Goal: Check status: Check status

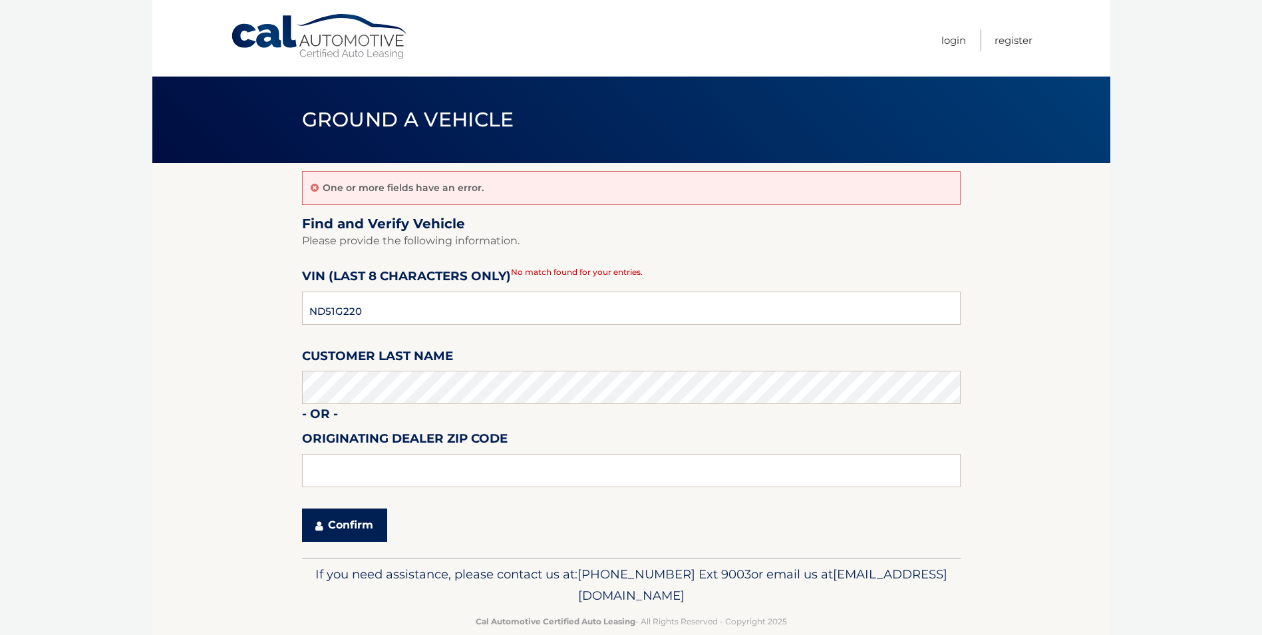
click at [335, 530] on button "Confirm" at bounding box center [344, 524] width 85 height 33
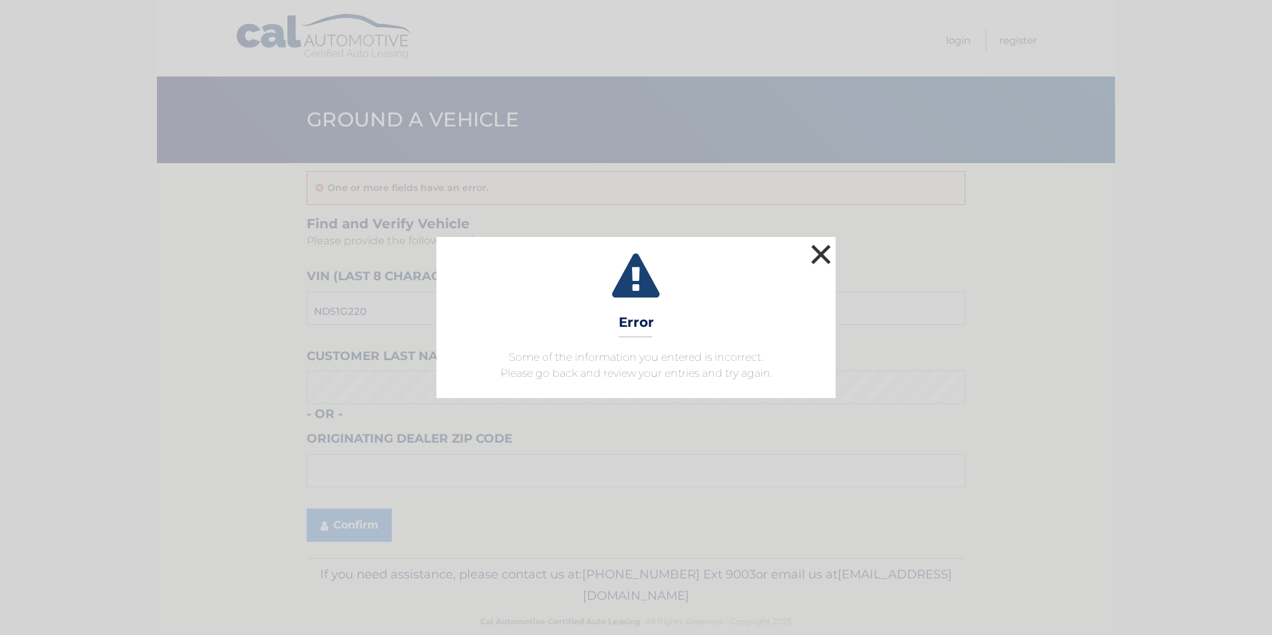
click at [809, 249] on button "×" at bounding box center [821, 254] width 27 height 27
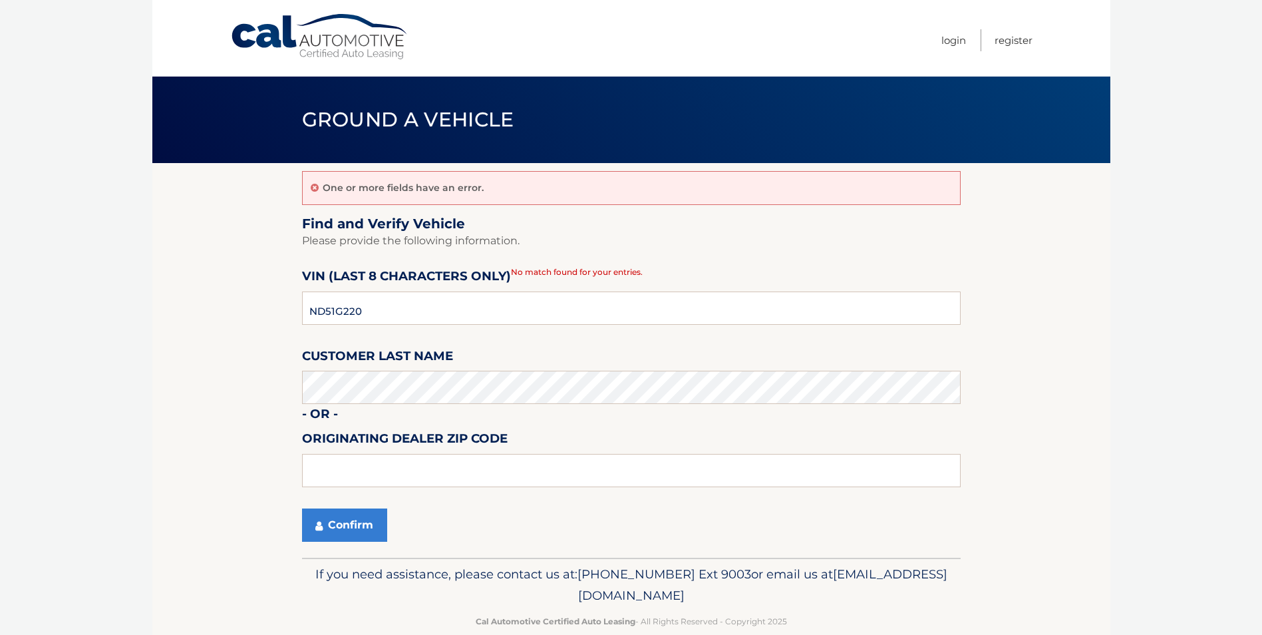
click at [300, 36] on link "Cal Automotive" at bounding box center [320, 36] width 180 height 47
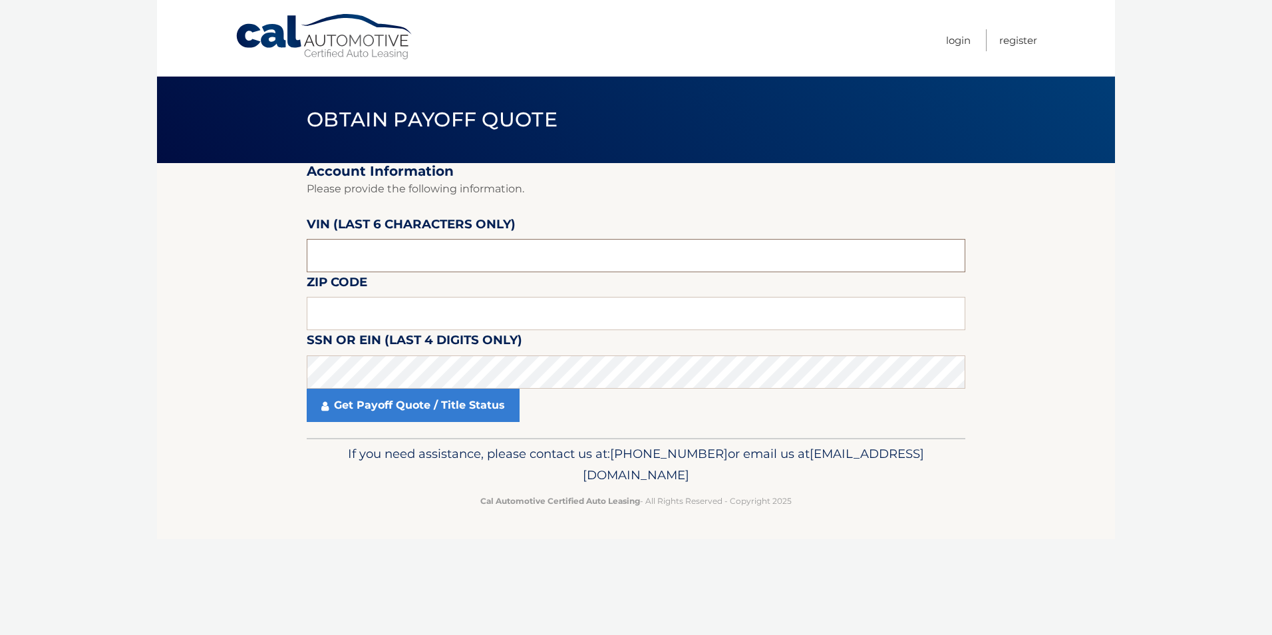
click at [415, 262] on input "text" at bounding box center [636, 255] width 659 height 33
type input "51G220"
type input "14624"
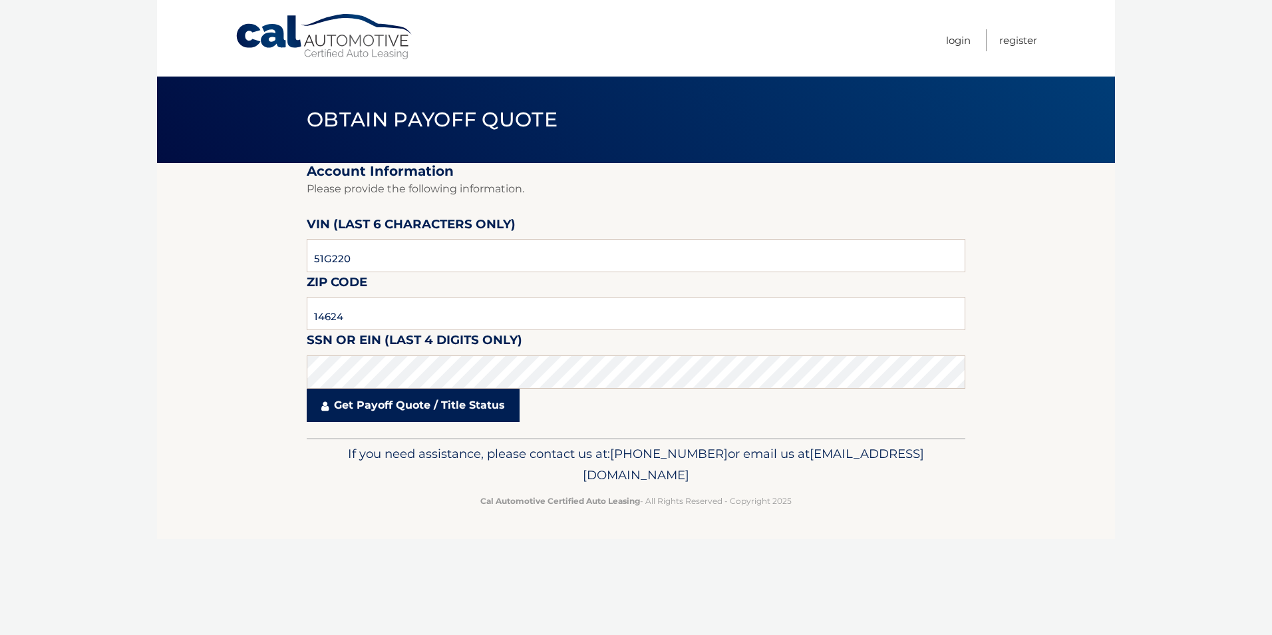
click at [407, 401] on link "Get Payoff Quote / Title Status" at bounding box center [413, 405] width 213 height 33
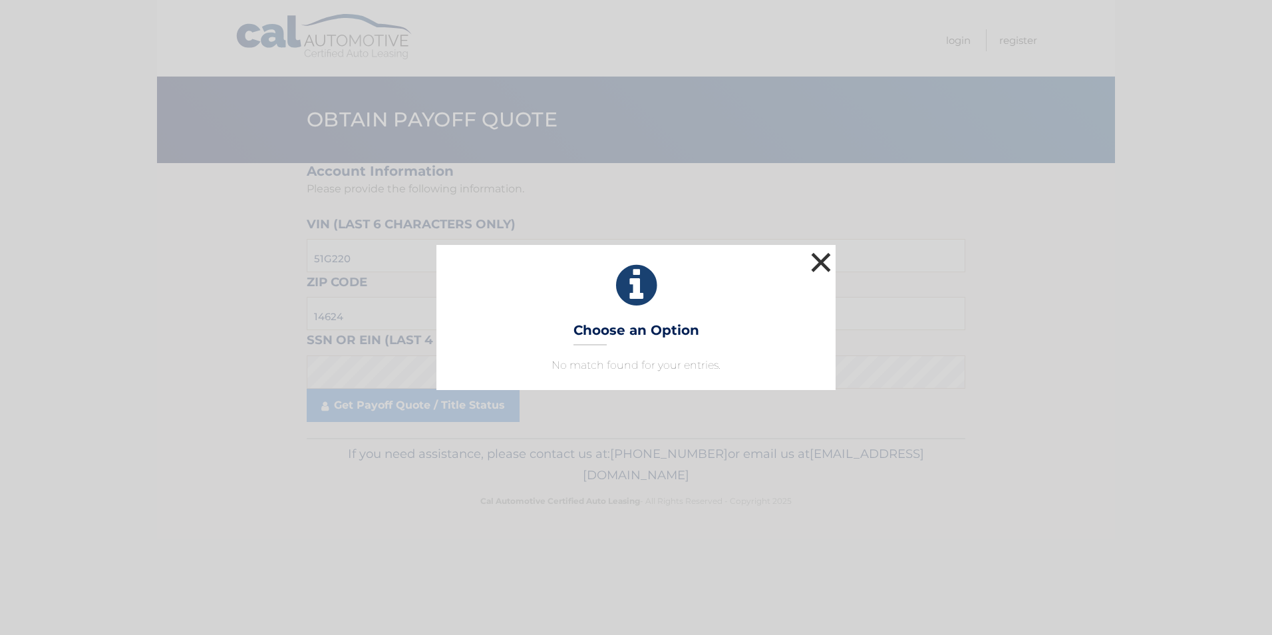
click at [825, 261] on button "×" at bounding box center [821, 262] width 27 height 27
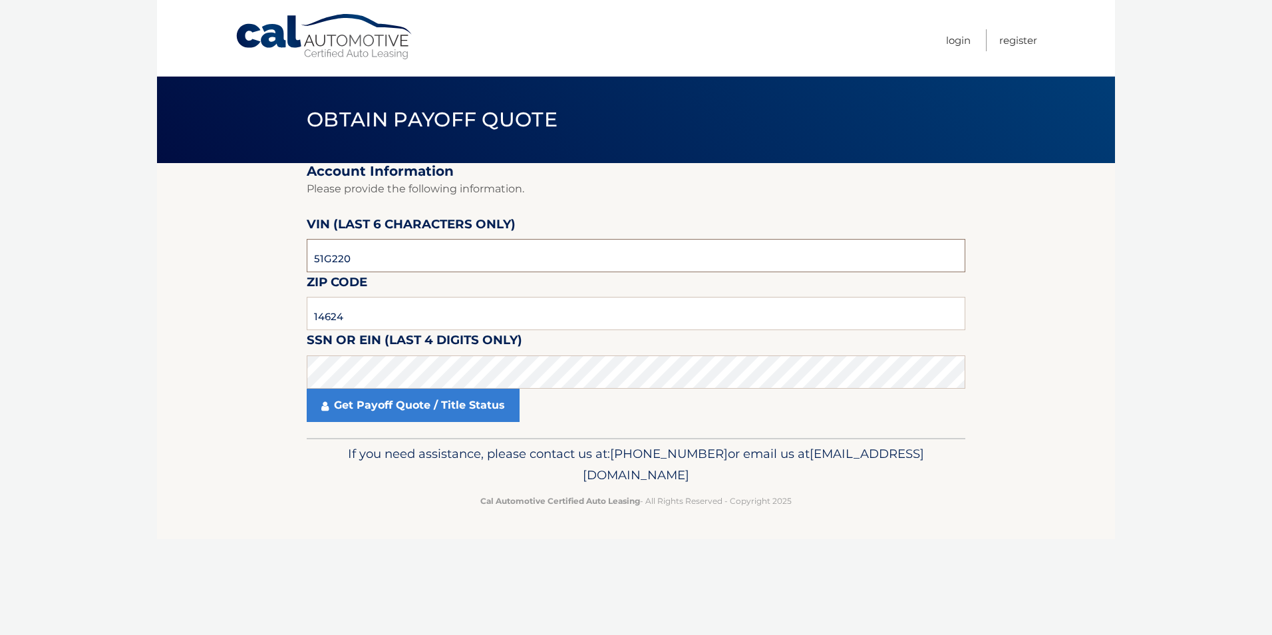
click at [333, 256] on input "51G220" at bounding box center [636, 255] width 659 height 33
type input "516220"
click at [412, 404] on link "Get Payoff Quote / Title Status" at bounding box center [413, 405] width 213 height 33
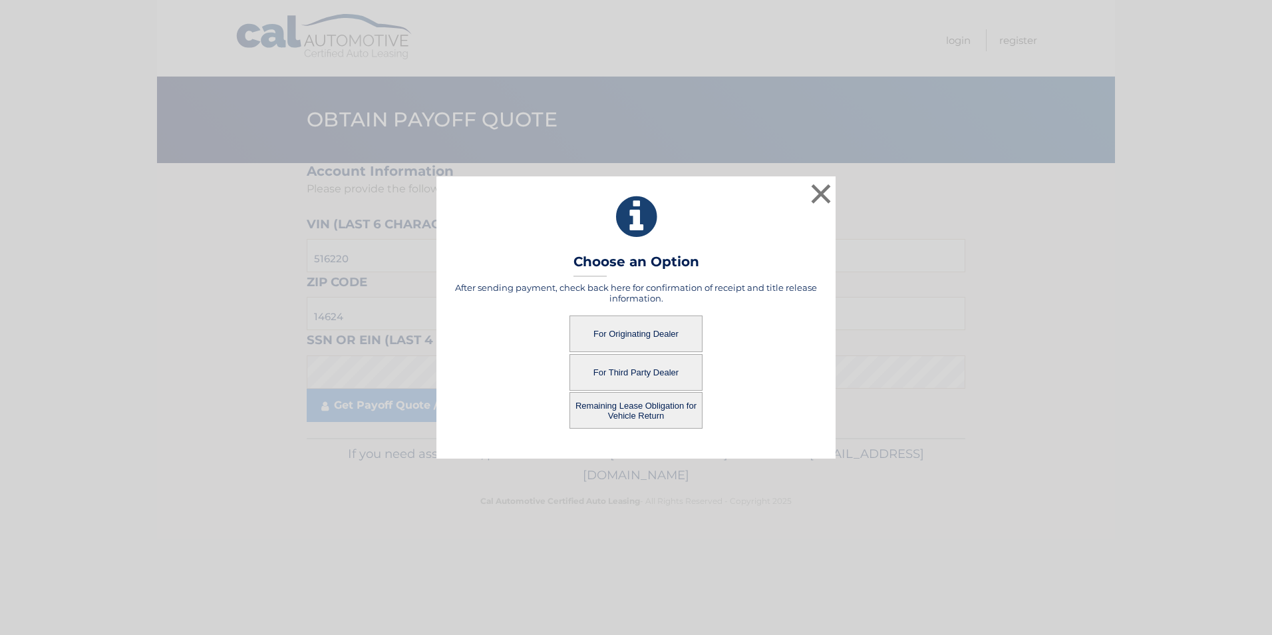
click at [642, 409] on button "Remaining Lease Obligation for Vehicle Return" at bounding box center [636, 410] width 133 height 37
click at [638, 405] on button "Remaining Lease Obligation for Vehicle Return" at bounding box center [636, 410] width 133 height 37
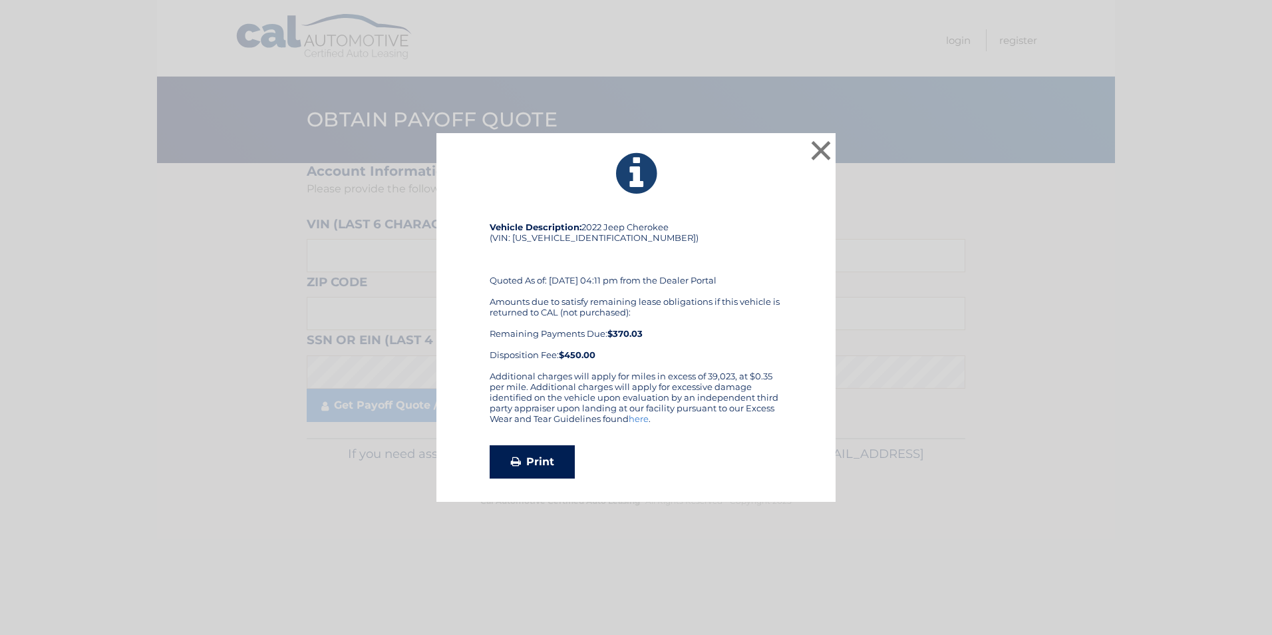
click at [540, 462] on link "Print" at bounding box center [532, 461] width 85 height 33
click at [817, 148] on button "×" at bounding box center [821, 150] width 27 height 27
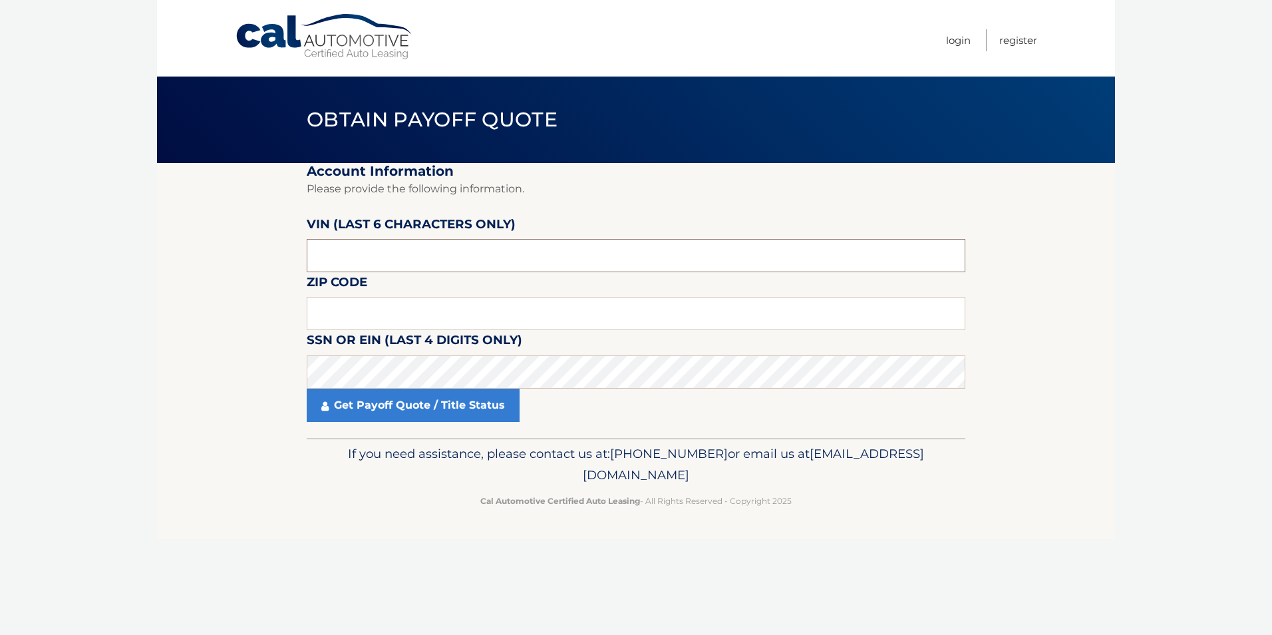
click at [354, 258] on input "text" at bounding box center [636, 255] width 659 height 33
type input "516220"
type input "14624"
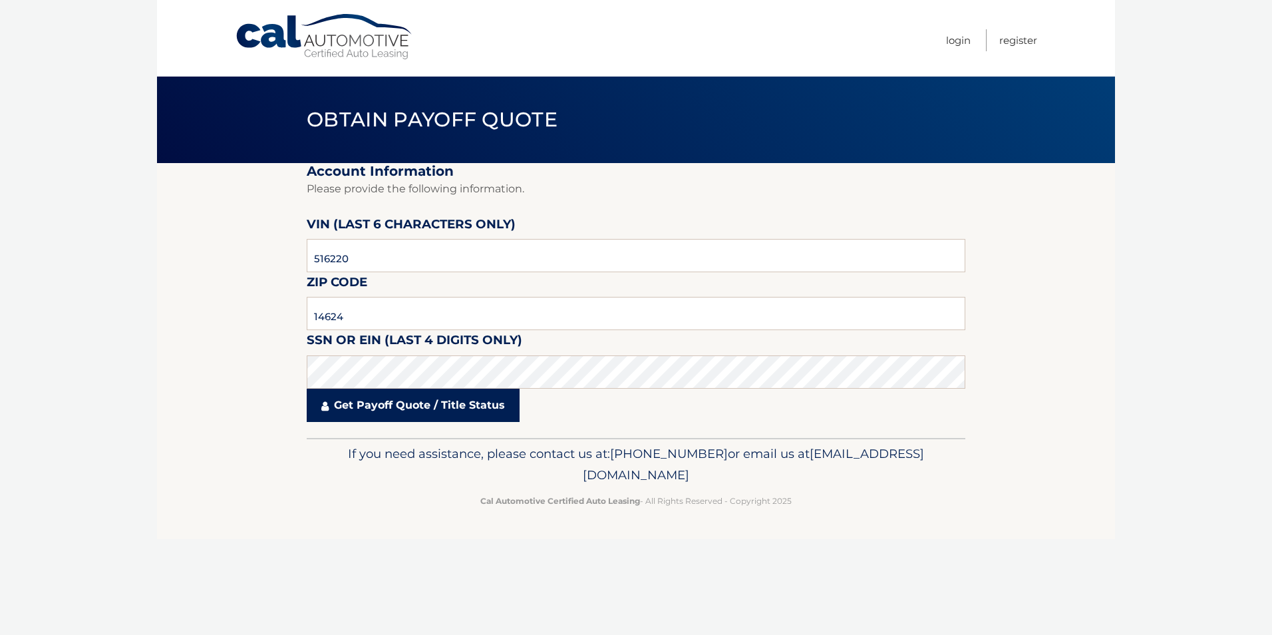
click at [386, 409] on link "Get Payoff Quote / Title Status" at bounding box center [413, 405] width 213 height 33
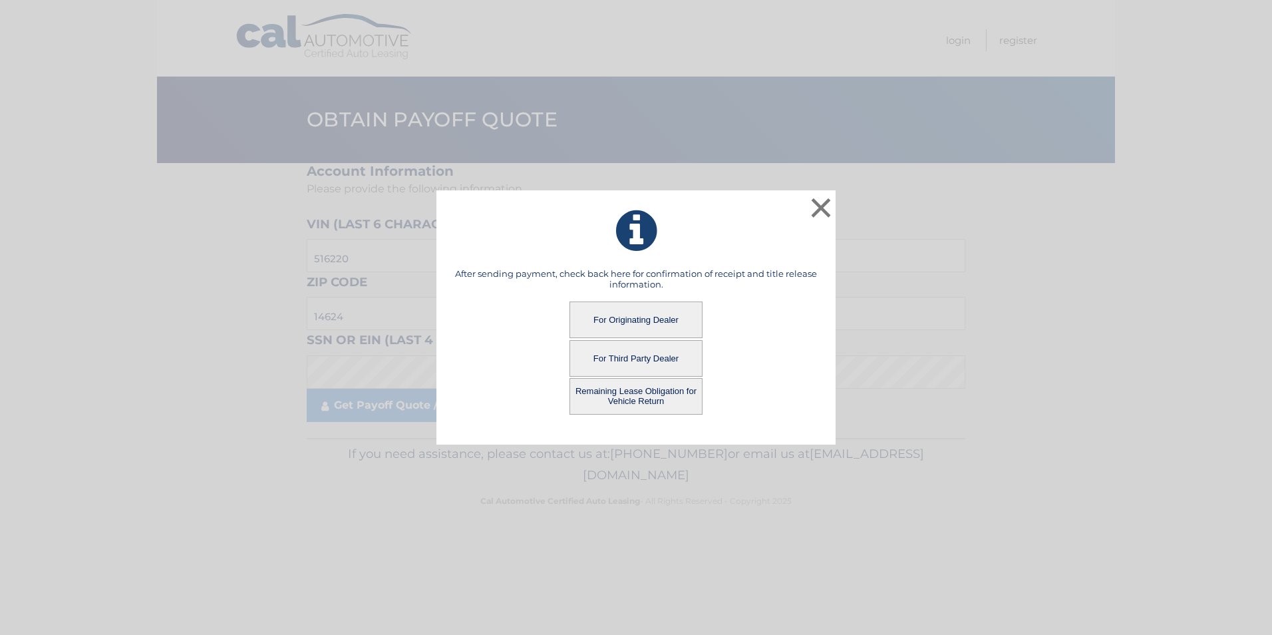
click at [630, 355] on button "For Third Party Dealer" at bounding box center [636, 358] width 133 height 37
click at [618, 356] on button "For Third Party Dealer" at bounding box center [636, 358] width 133 height 37
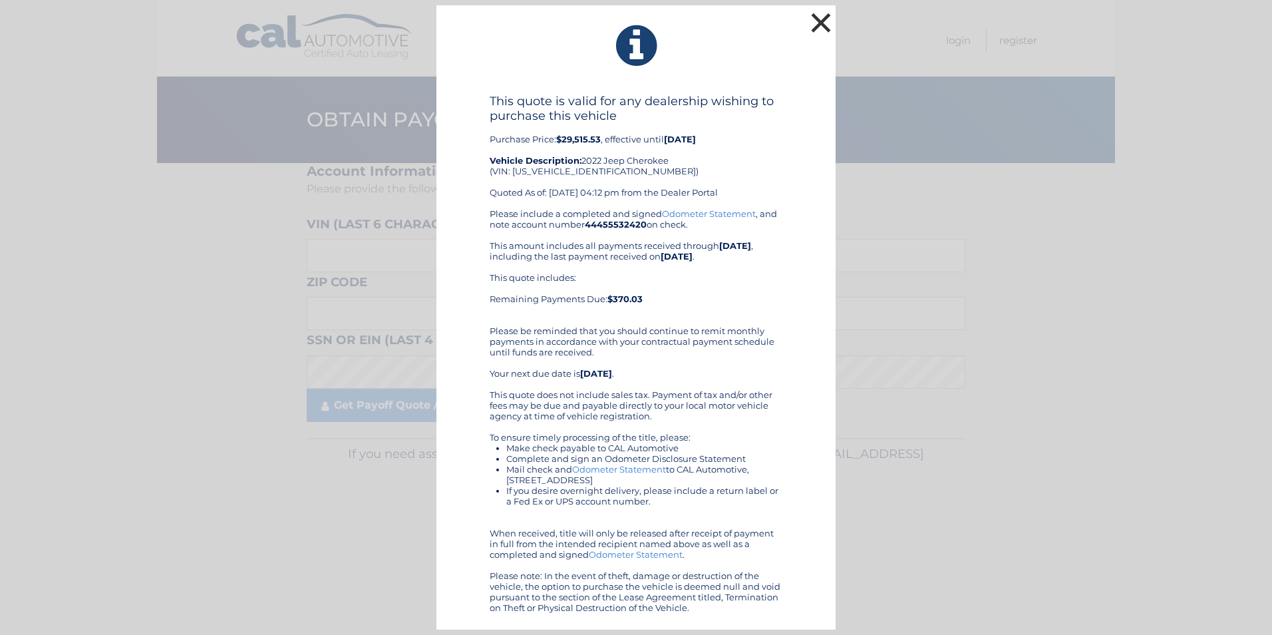
click at [829, 20] on button "×" at bounding box center [821, 22] width 27 height 27
